Goal: Task Accomplishment & Management: Use online tool/utility

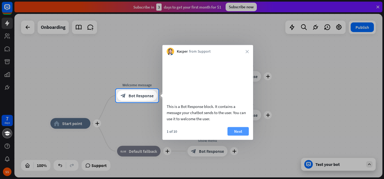
click at [242, 135] on button "Next" at bounding box center [237, 131] width 21 height 9
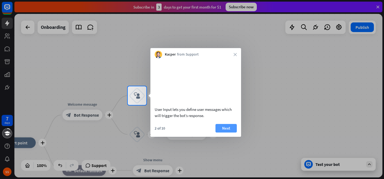
click at [234, 132] on button "Next" at bounding box center [225, 128] width 21 height 9
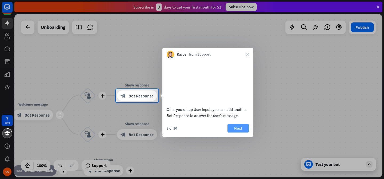
click at [237, 132] on button "Next" at bounding box center [237, 128] width 21 height 9
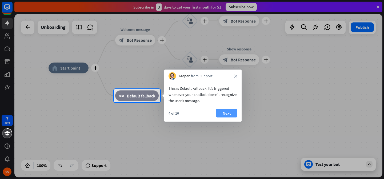
click at [233, 110] on button "Next" at bounding box center [226, 113] width 21 height 9
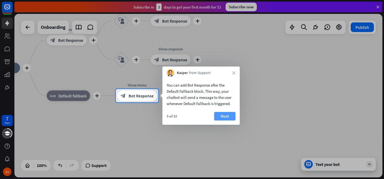
click at [228, 117] on button "Next" at bounding box center [224, 116] width 21 height 9
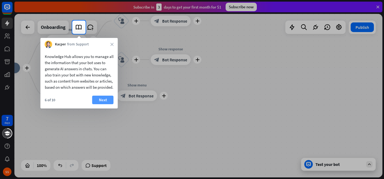
click at [105, 103] on button "Next" at bounding box center [102, 99] width 21 height 9
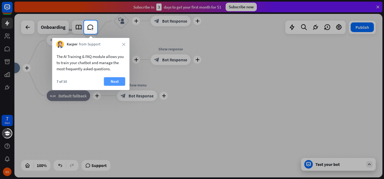
click at [115, 78] on button "Next" at bounding box center [114, 81] width 21 height 9
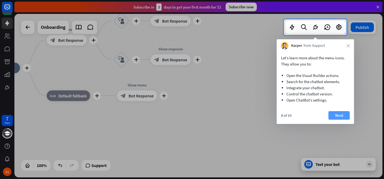
click at [347, 114] on button "Next" at bounding box center [339, 115] width 21 height 9
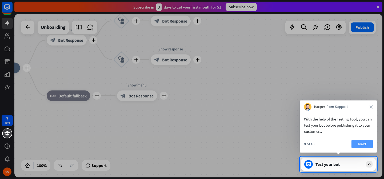
click at [355, 140] on button "Next" at bounding box center [361, 143] width 21 height 9
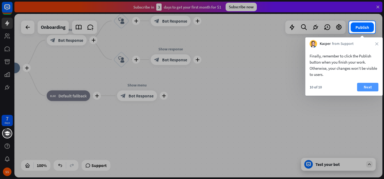
click at [376, 87] on button "Next" at bounding box center [367, 87] width 21 height 9
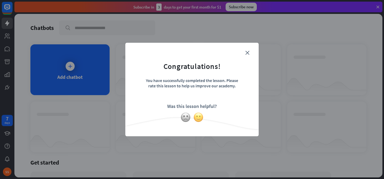
click at [197, 117] on img at bounding box center [198, 117] width 10 height 10
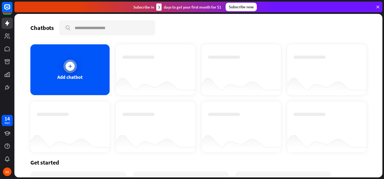
click at [82, 62] on div "Add chatbot" at bounding box center [69, 69] width 79 height 51
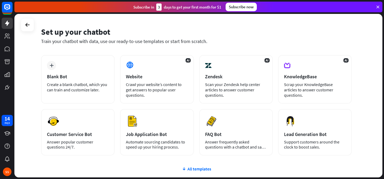
scroll to position [16, 0]
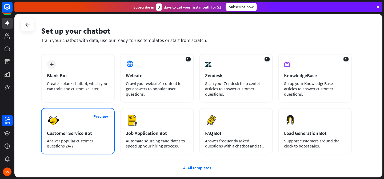
drag, startPoint x: 95, startPoint y: 113, endPoint x: 95, endPoint y: 131, distance: 17.3
click at [95, 131] on div "Preview Customer Service Bot Answer popular customer questions 24/7." at bounding box center [78, 131] width 74 height 46
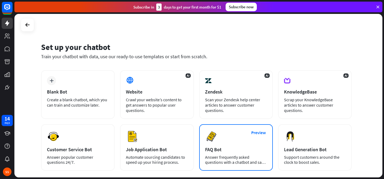
click at [224, 132] on div "Preview FAQ Bot [PERSON_NAME] frequently asked questions with a chatbot and sav…" at bounding box center [236, 147] width 74 height 46
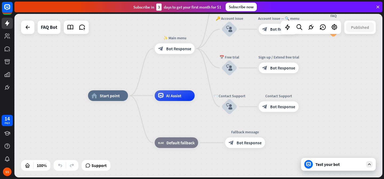
click at [338, 165] on div "Test your bot" at bounding box center [339, 163] width 48 height 5
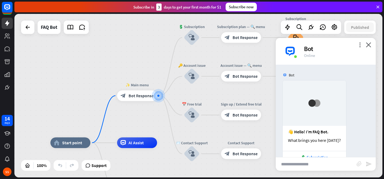
scroll to position [50, 0]
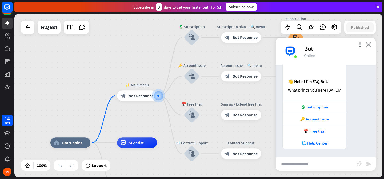
click at [369, 46] on icon "close" at bounding box center [368, 44] width 5 height 5
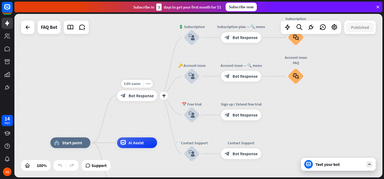
click at [146, 98] on div "block_bot_response Bot Response" at bounding box center [137, 95] width 40 height 11
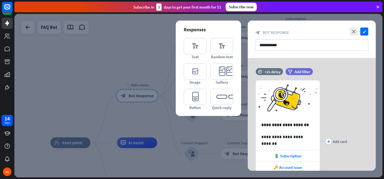
click at [153, 117] on div at bounding box center [198, 95] width 368 height 163
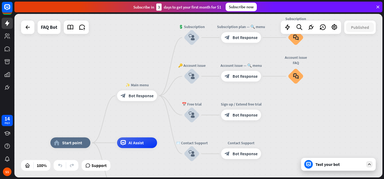
click at [325, 164] on div "Test your bot" at bounding box center [339, 163] width 48 height 5
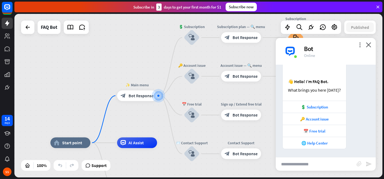
click at [322, 164] on input "text" at bounding box center [316, 163] width 81 height 13
type input "**********"
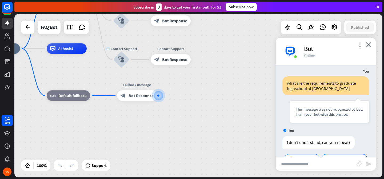
scroll to position [150, 0]
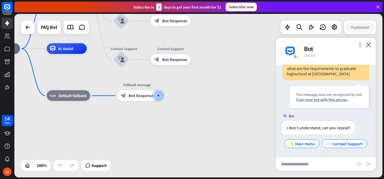
click at [367, 40] on div "more_vert close Bot Online" at bounding box center [326, 51] width 100 height 27
click at [25, 25] on icon at bounding box center [28, 27] width 6 height 6
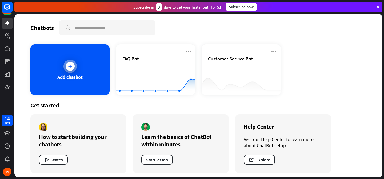
click at [64, 61] on div "Add chatbot" at bounding box center [69, 69] width 79 height 51
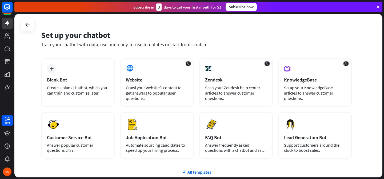
scroll to position [12, 0]
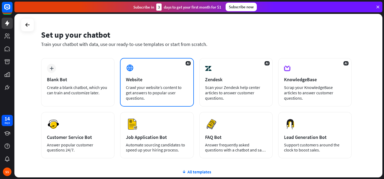
click at [170, 67] on div "AI Website Crawl your website’s content to get answers to popular user question…" at bounding box center [157, 82] width 74 height 49
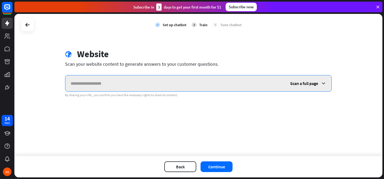
click at [87, 84] on input "text" at bounding box center [174, 83] width 219 height 16
paste input "**********"
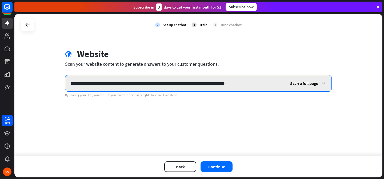
type input "**********"
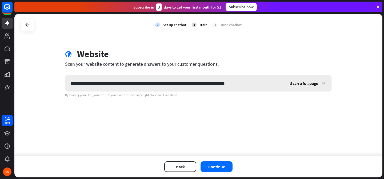
click at [311, 83] on span "Scan a full page" at bounding box center [304, 83] width 28 height 5
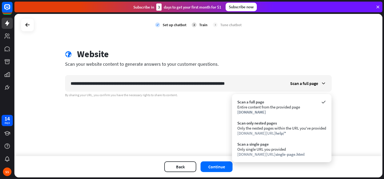
click at [355, 103] on div "**********" at bounding box center [198, 85] width 368 height 142
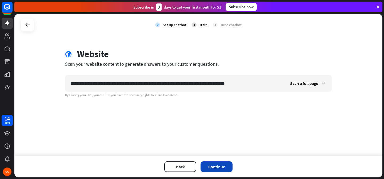
click at [219, 170] on button "Continue" at bounding box center [217, 166] width 32 height 11
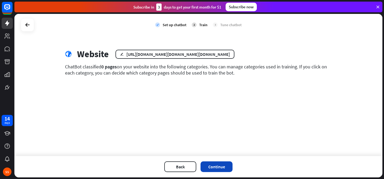
click at [228, 166] on button "Continue" at bounding box center [217, 166] width 32 height 11
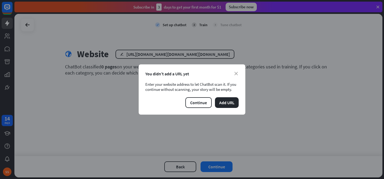
click at [237, 70] on div "close You didn’t add a URL yet Enter your website address to let ChatBot scan i…" at bounding box center [192, 89] width 107 height 50
click at [237, 73] on icon "close" at bounding box center [235, 73] width 3 height 3
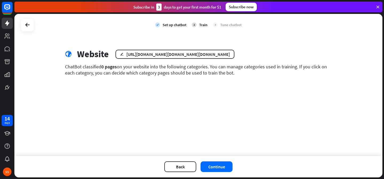
click at [219, 160] on div "Back Continue" at bounding box center [198, 166] width 368 height 21
click at [219, 165] on button "Continue" at bounding box center [217, 166] width 32 height 11
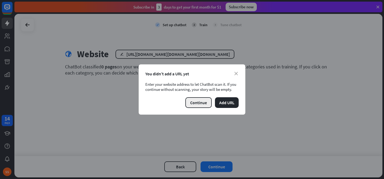
drag, startPoint x: 231, startPoint y: 101, endPoint x: 198, endPoint y: 103, distance: 33.1
click at [198, 103] on div "Continue Add URL" at bounding box center [191, 102] width 93 height 11
click at [200, 99] on button "Continue" at bounding box center [198, 102] width 26 height 11
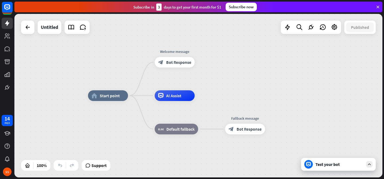
click at [31, 34] on div "home_2 Start point Welcome message block_bot_response Bot Response AI Assist bl…" at bounding box center [198, 95] width 368 height 163
click at [26, 29] on icon at bounding box center [28, 27] width 6 height 6
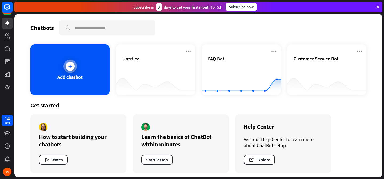
click at [83, 69] on div "Add chatbot" at bounding box center [69, 69] width 79 height 51
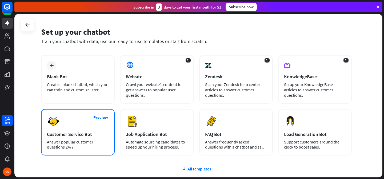
scroll to position [16, 0]
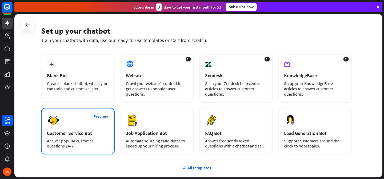
click at [105, 143] on div "Answer popular customer questions 24/7." at bounding box center [78, 143] width 62 height 10
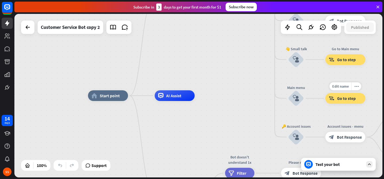
click at [354, 97] on span "Go to step" at bounding box center [346, 97] width 19 height 5
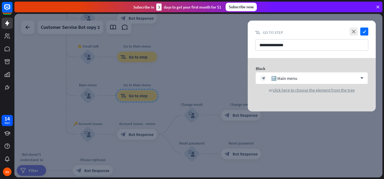
click at [379, 8] on icon at bounding box center [377, 7] width 5 height 5
